Goal: Communication & Community: Ask a question

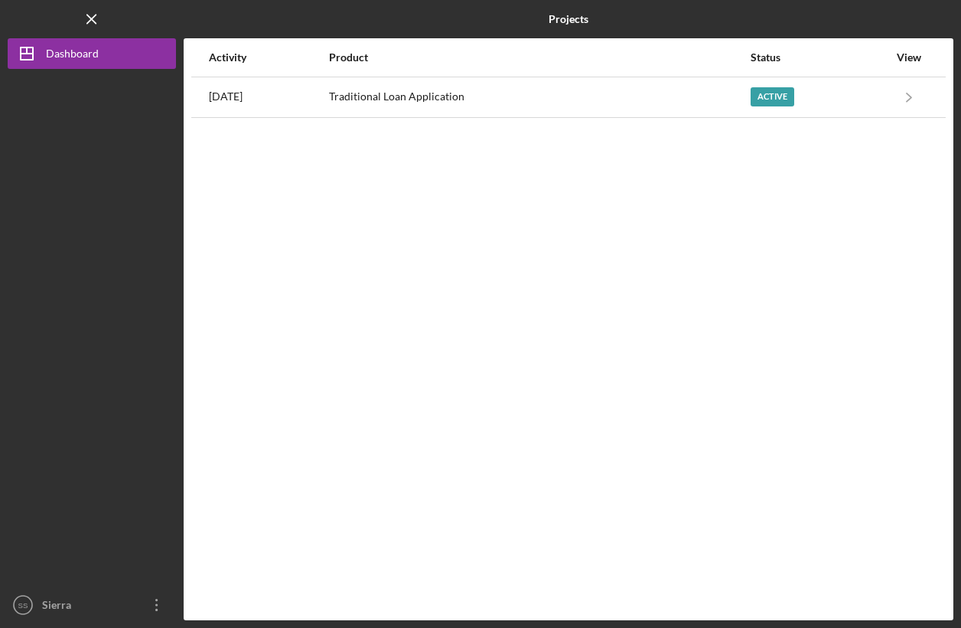
click at [488, 99] on div "Traditional Loan Application" at bounding box center [539, 97] width 420 height 38
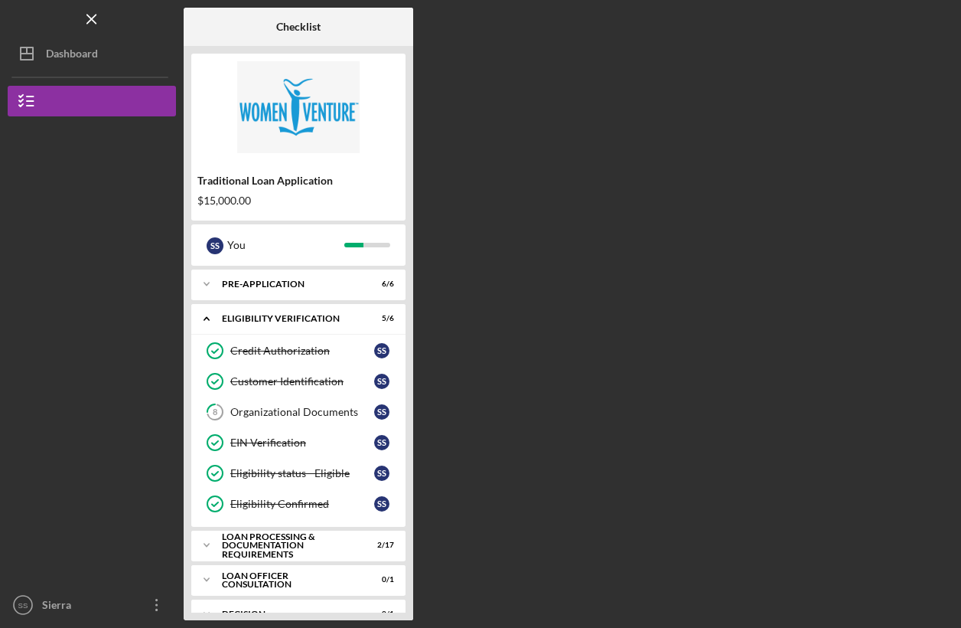
scroll to position [25, 0]
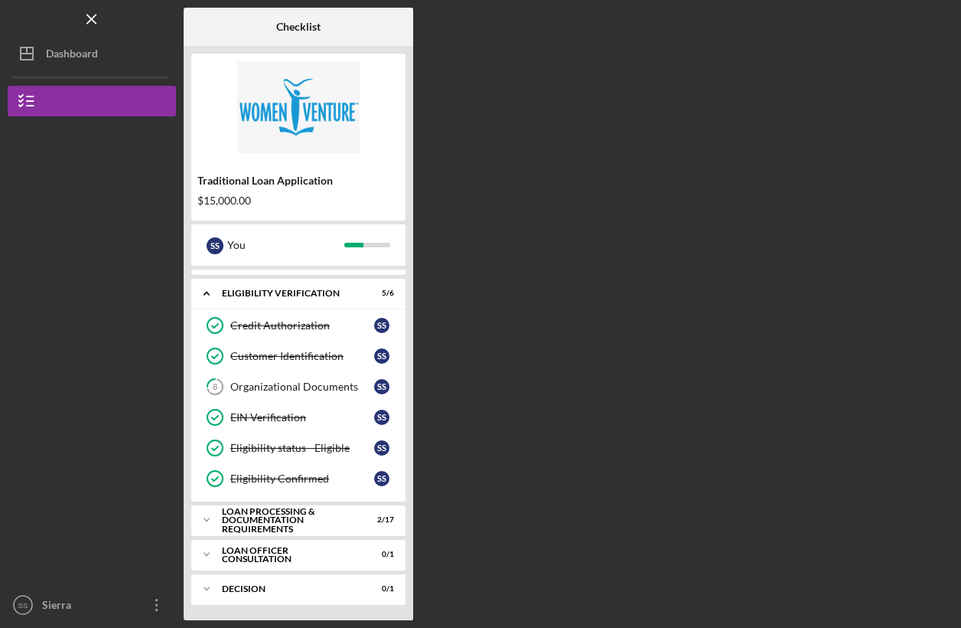
click at [209, 521] on icon "Icon/Expander" at bounding box center [206, 519] width 31 height 31
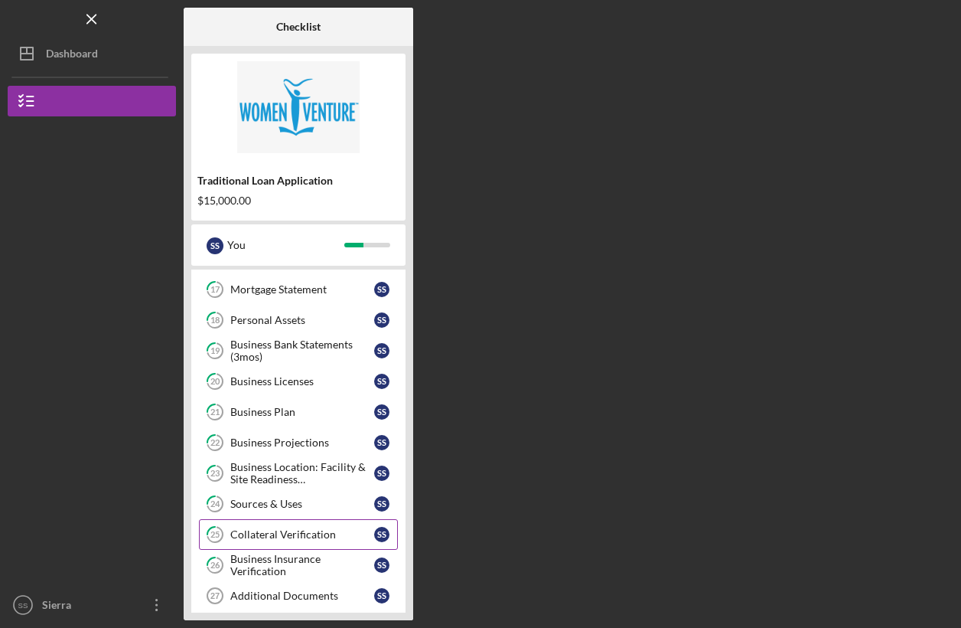
scroll to position [461, 0]
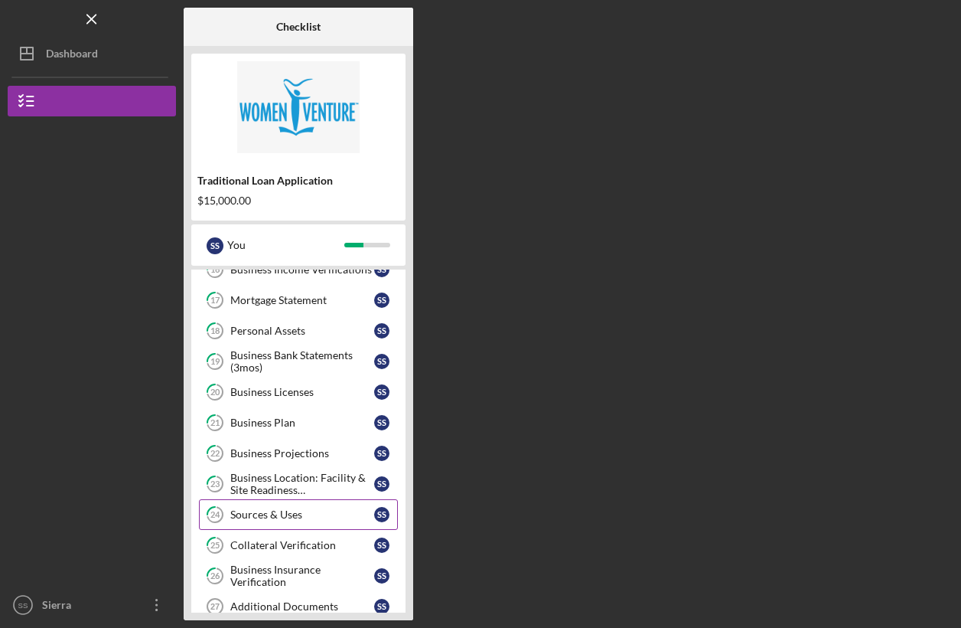
click at [252, 457] on div "Business Projections" at bounding box center [302, 453] width 144 height 12
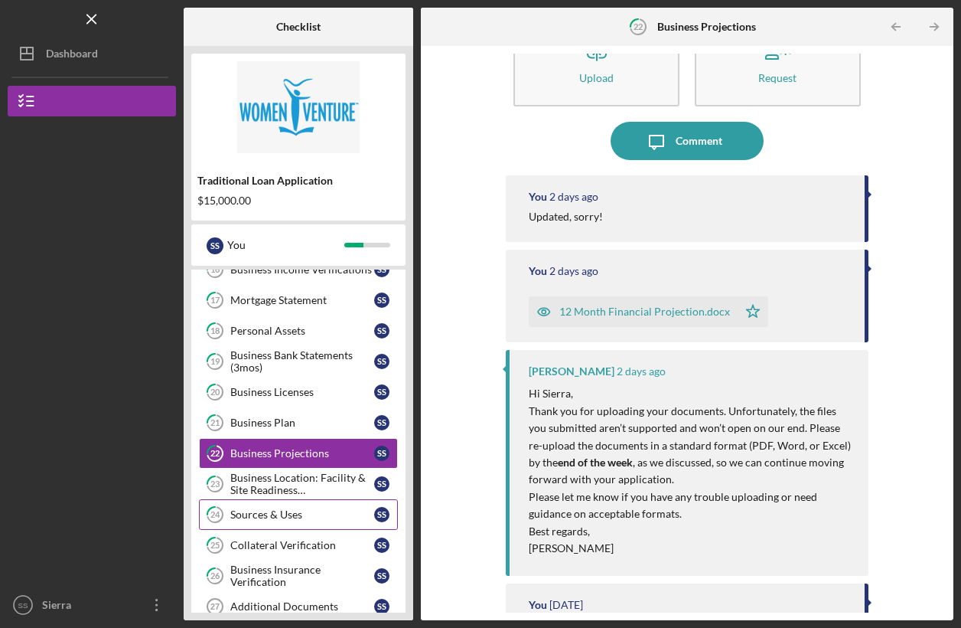
scroll to position [54, 0]
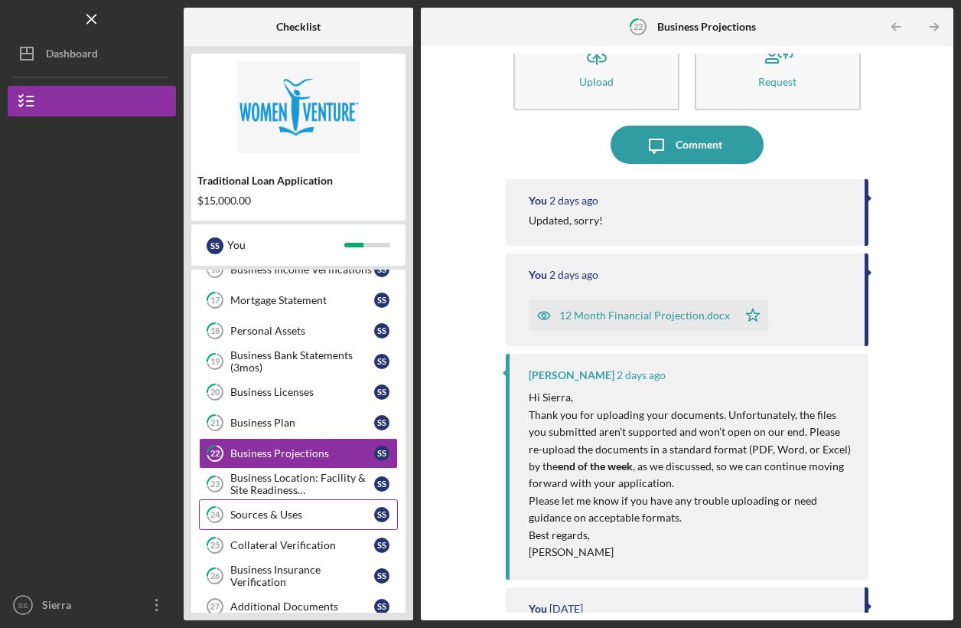
click at [687, 148] on div "Comment" at bounding box center [699, 145] width 47 height 38
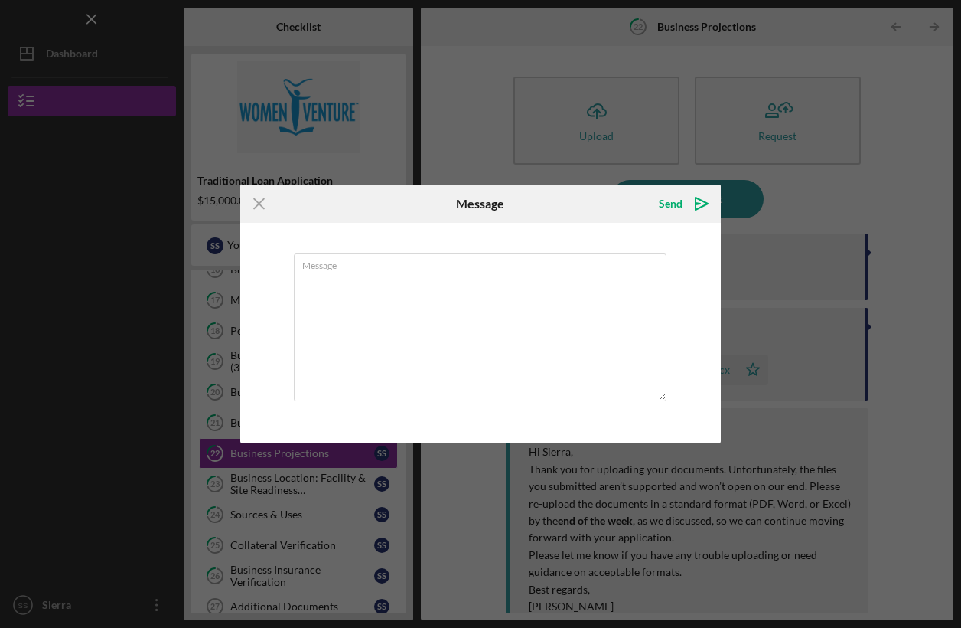
click at [484, 330] on textarea "Message" at bounding box center [480, 327] width 373 height 148
type textarea "S"
type textarea "Thanks for talking with me [DATE], you can scrap this version of my projection.…"
drag, startPoint x: 687, startPoint y: 148, endPoint x: 262, endPoint y: 207, distance: 429.5
click at [262, 207] on line at bounding box center [259, 204] width 10 height 10
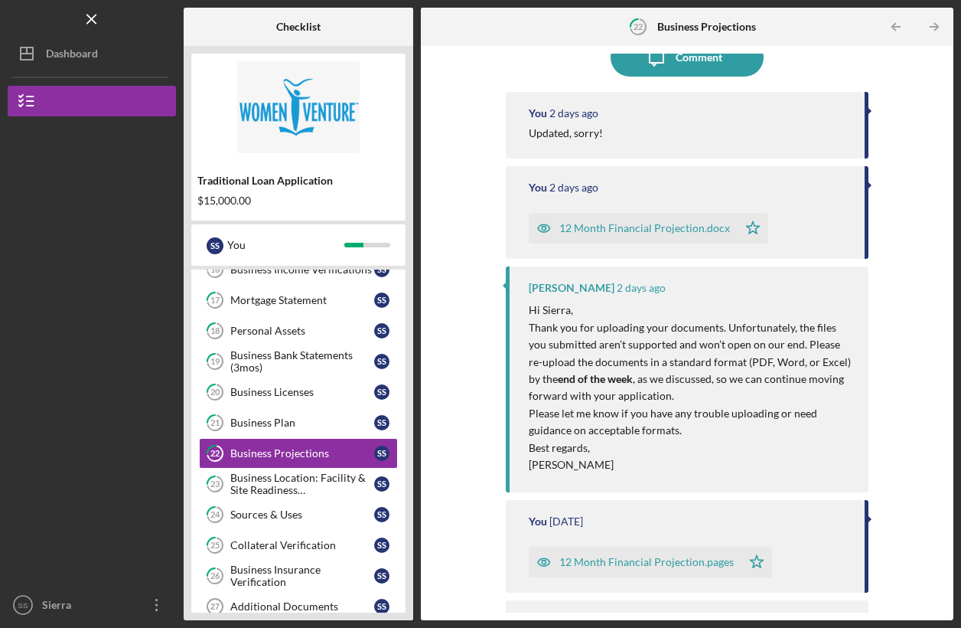
scroll to position [203, 0]
